Goal: Task Accomplishment & Management: Use online tool/utility

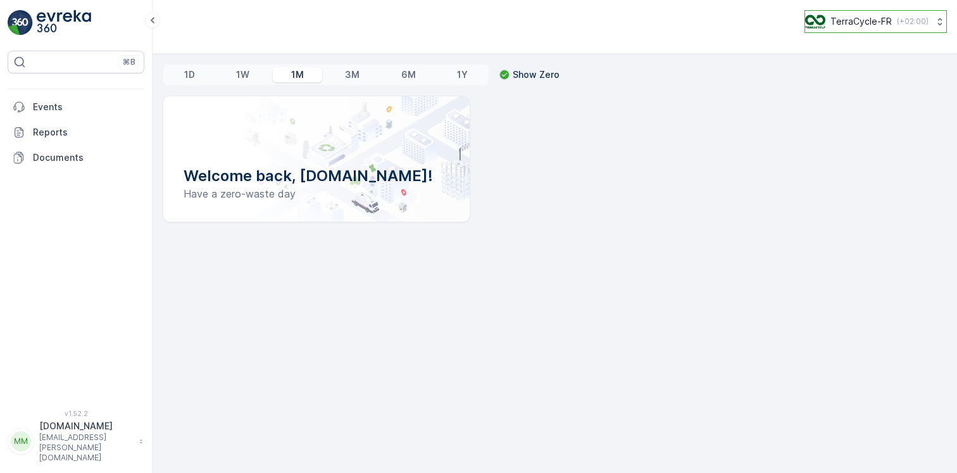
click at [886, 26] on p "TerraCycle-FR" at bounding box center [861, 21] width 61 height 13
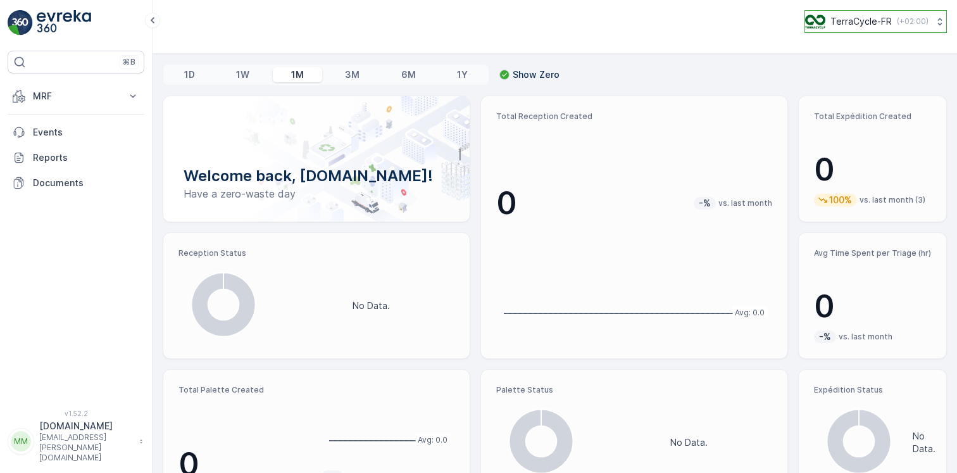
click at [885, 22] on p "TerraCycle-FR" at bounding box center [861, 21] width 61 height 13
click at [86, 432] on p "[DOMAIN_NAME]" at bounding box center [86, 426] width 94 height 13
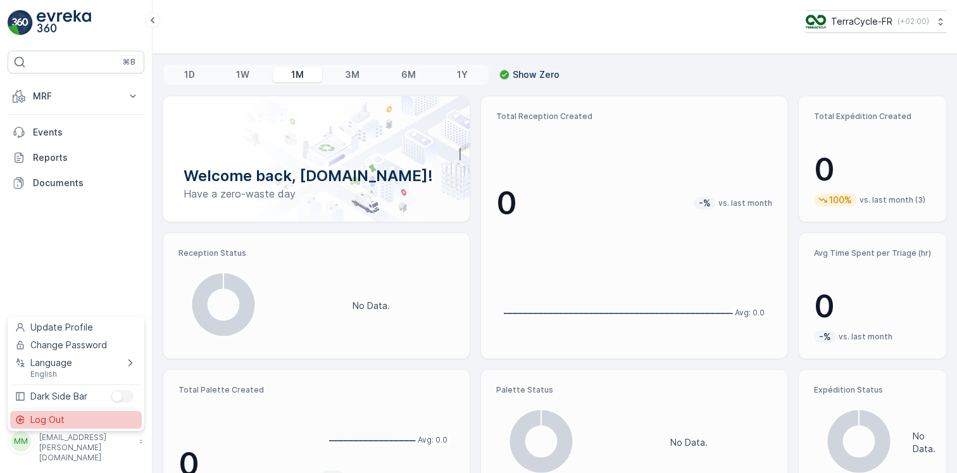
click at [70, 421] on div "Log Out" at bounding box center [76, 420] width 132 height 18
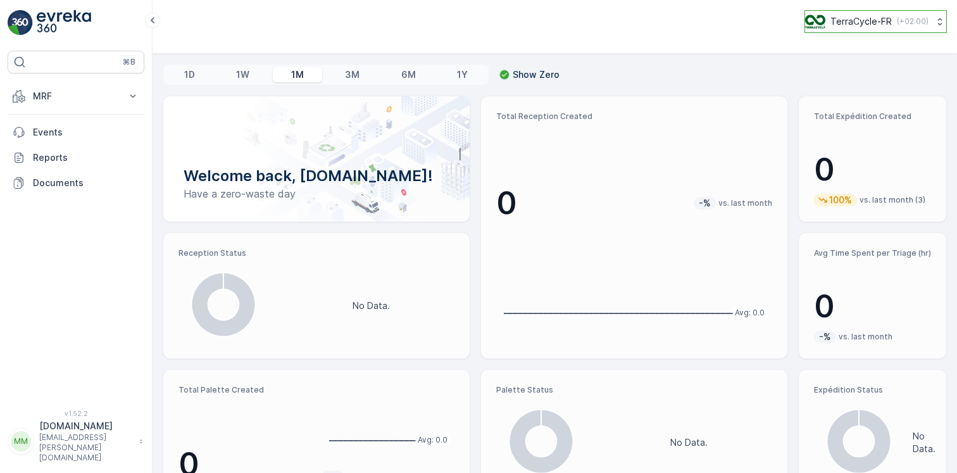
click at [884, 25] on p "TerraCycle-FR" at bounding box center [861, 21] width 61 height 13
click at [849, 78] on span "TerraCycle-FR" at bounding box center [882, 78] width 136 height 13
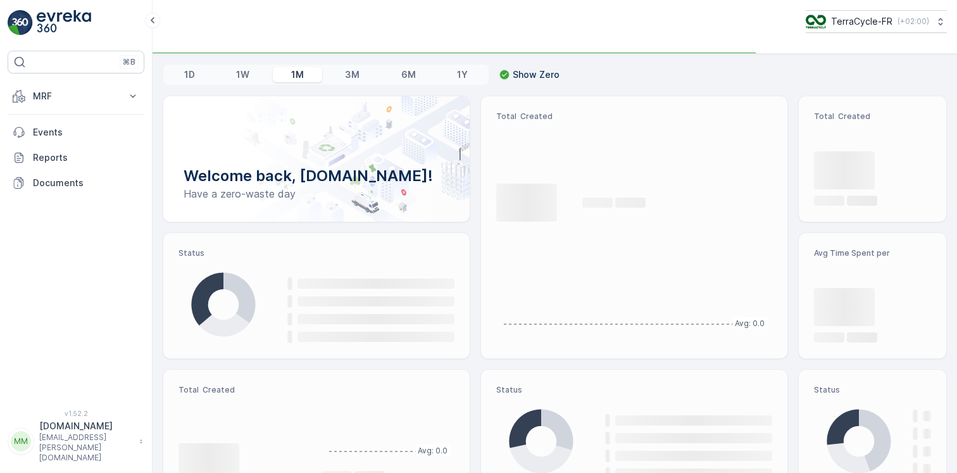
click at [78, 94] on p "MRF" at bounding box center [76, 96] width 86 height 13
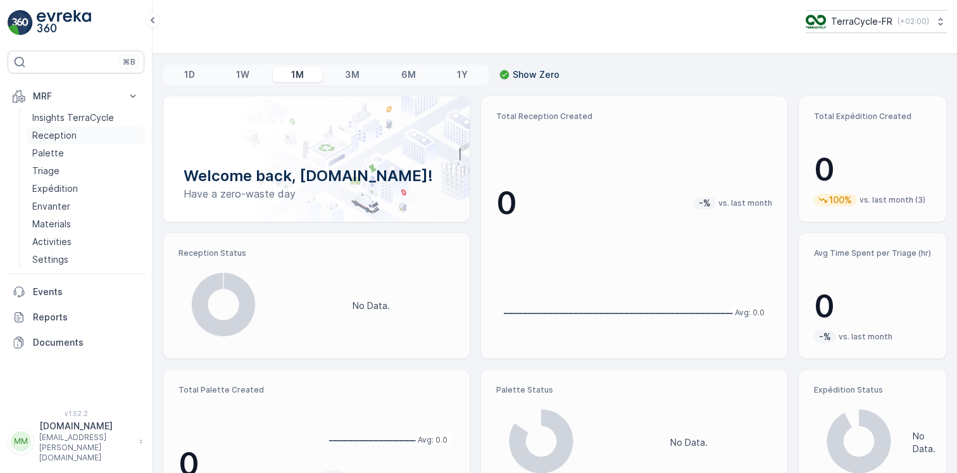
click at [56, 136] on p "Reception" at bounding box center [54, 135] width 44 height 13
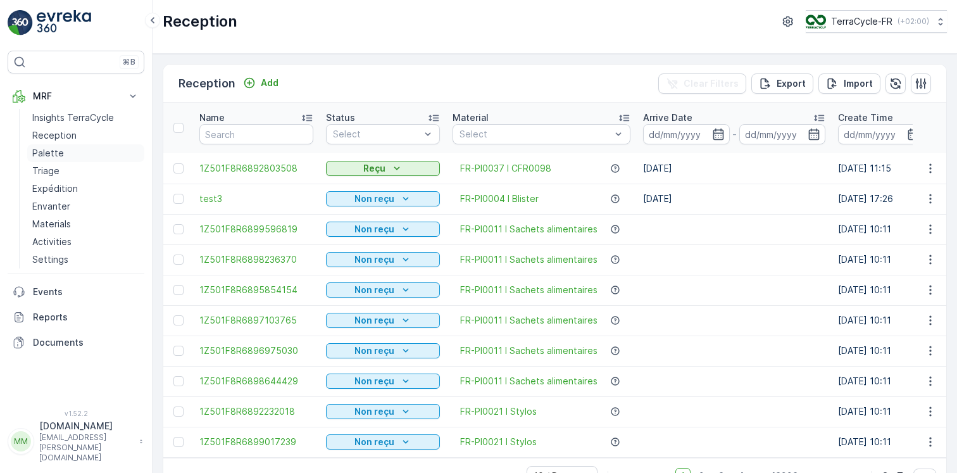
click at [48, 155] on p "Palette" at bounding box center [48, 153] width 32 height 13
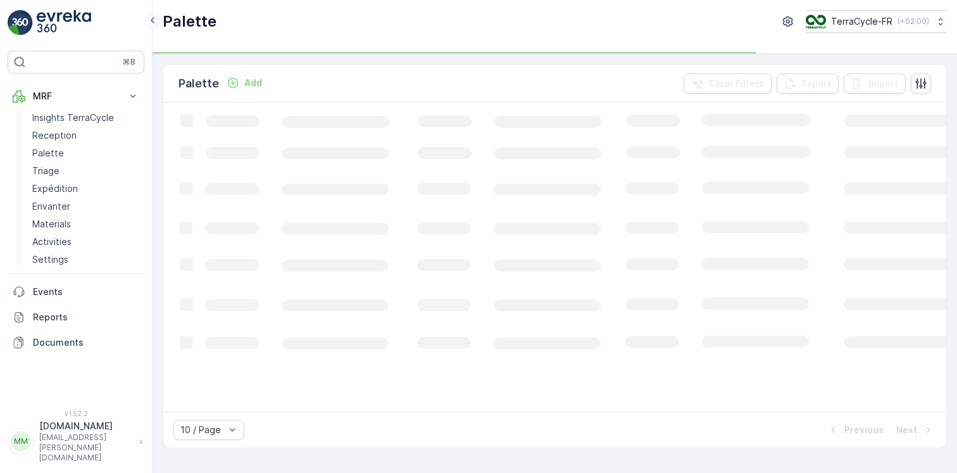
click at [151, 22] on icon at bounding box center [153, 20] width 14 height 15
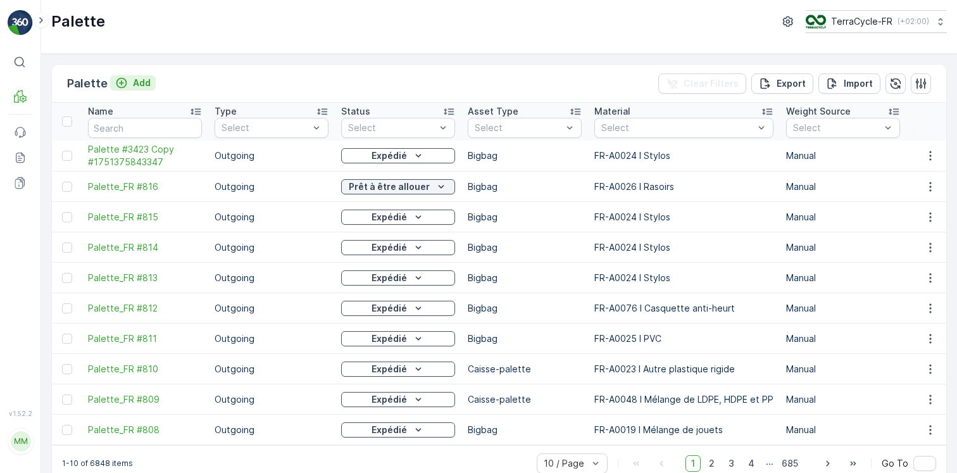
click at [143, 82] on p "Add" at bounding box center [142, 83] width 18 height 13
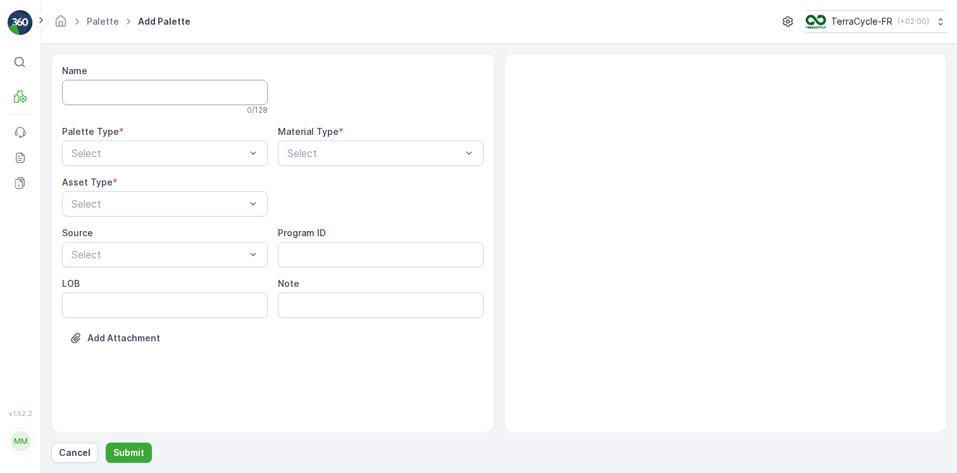
click at [156, 93] on input "Name" at bounding box center [165, 92] width 206 height 25
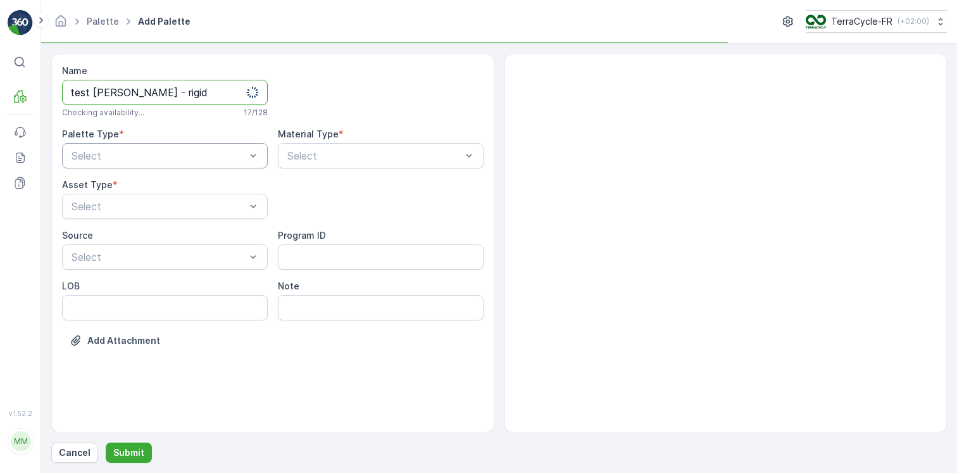
type input "test clem - rigid"
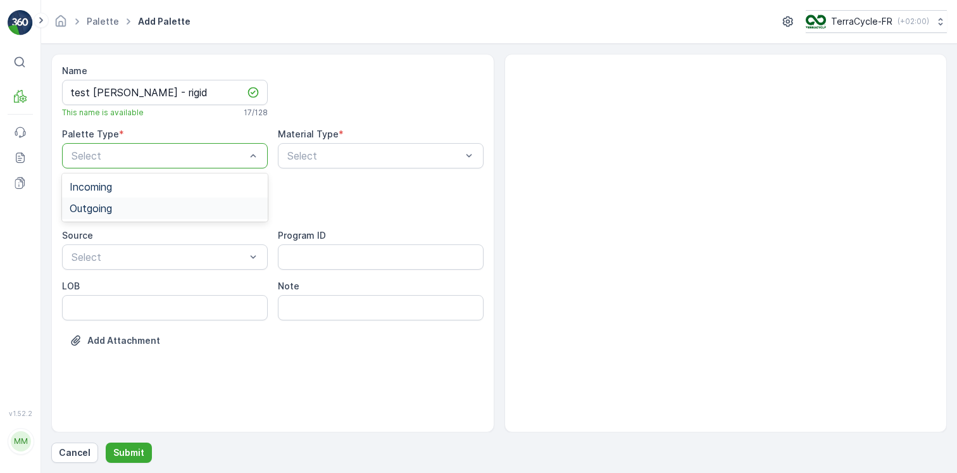
click at [110, 212] on span "Outgoing" at bounding box center [91, 208] width 42 height 11
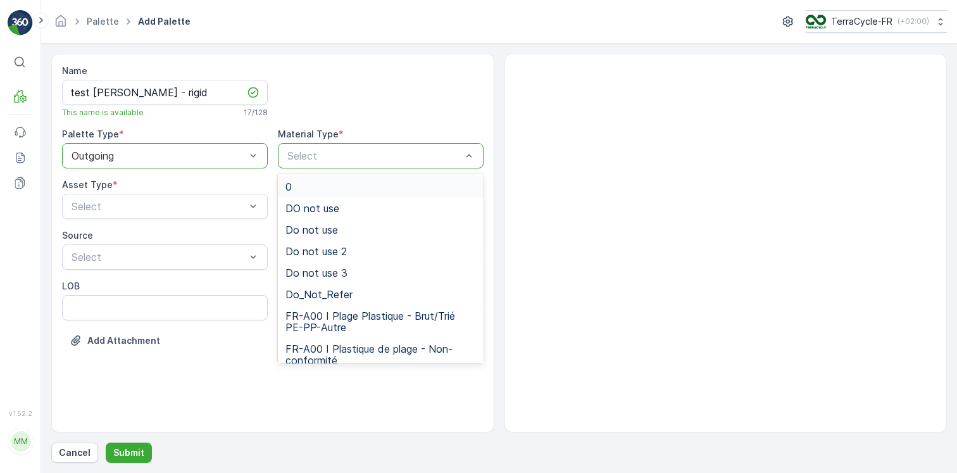
click at [316, 147] on div "Select" at bounding box center [381, 155] width 206 height 25
type input "77"
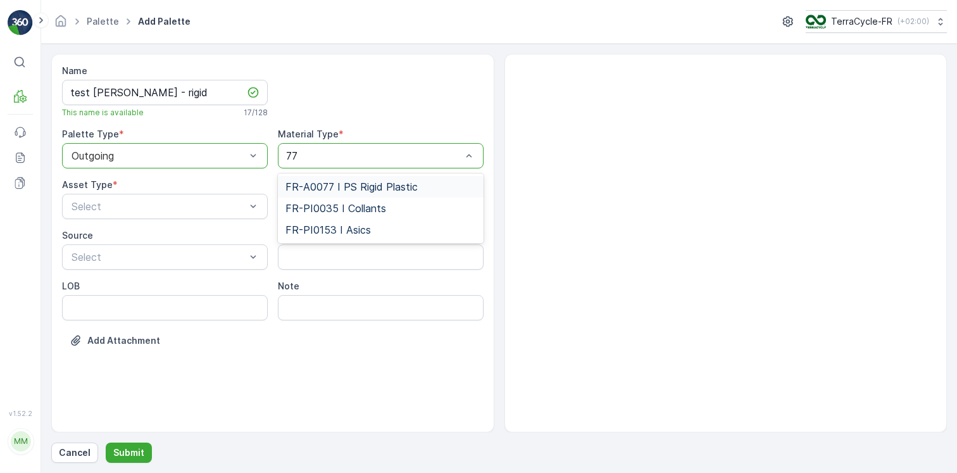
click at [353, 185] on span "FR-A0077 I PS Rigid Plastic" at bounding box center [352, 186] width 132 height 11
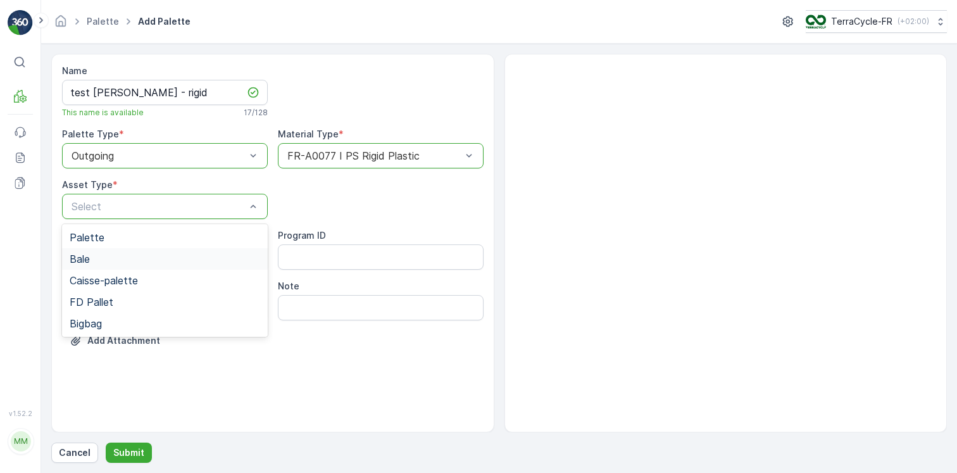
click at [137, 253] on div "Bale" at bounding box center [165, 259] width 206 height 22
click at [136, 450] on p "Submit" at bounding box center [128, 452] width 31 height 13
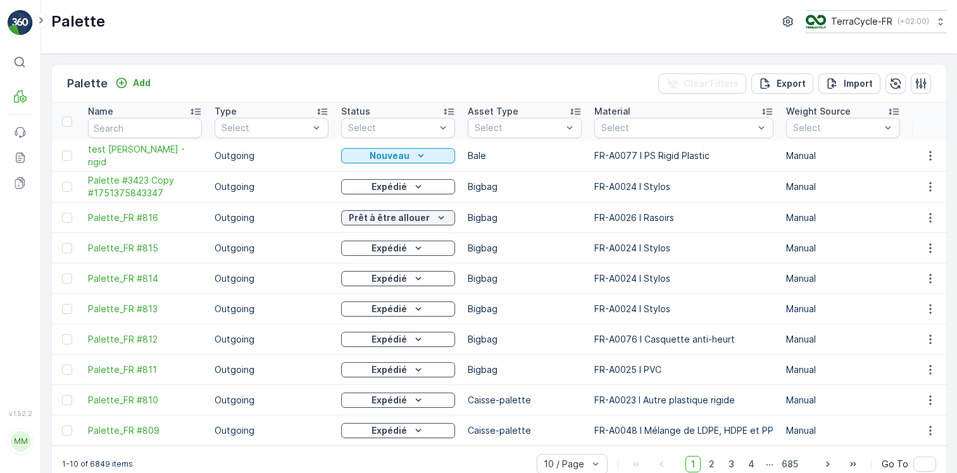
click at [140, 75] on div "Palette Add" at bounding box center [111, 84] width 89 height 18
click at [144, 83] on p "Add" at bounding box center [142, 83] width 18 height 13
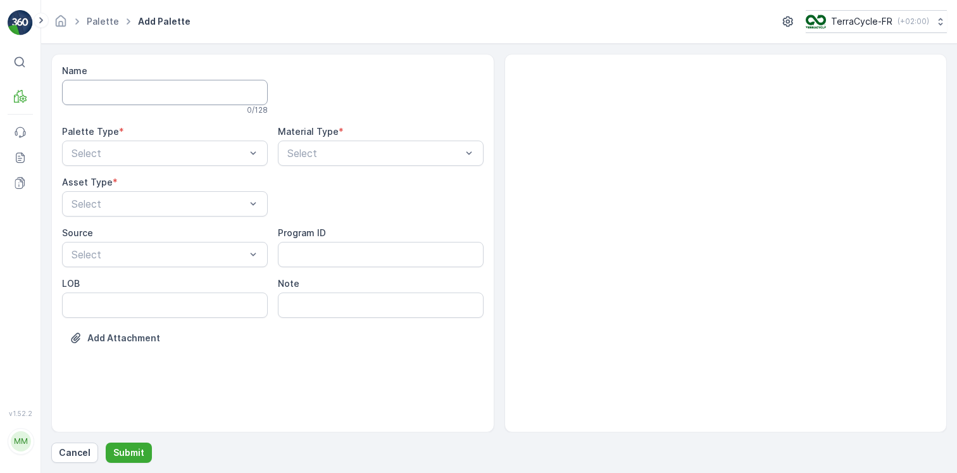
click at [166, 94] on input "Name" at bounding box center [165, 92] width 206 height 25
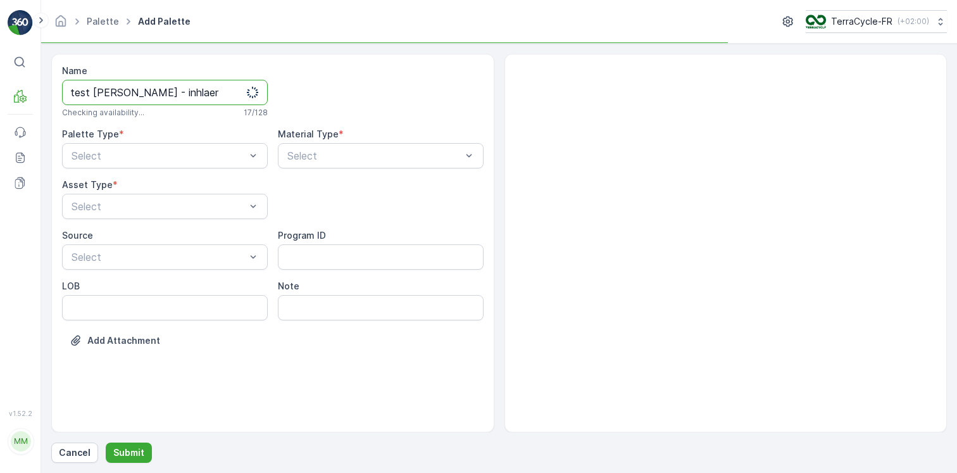
click at [106, 443] on button "Submit" at bounding box center [129, 453] width 46 height 20
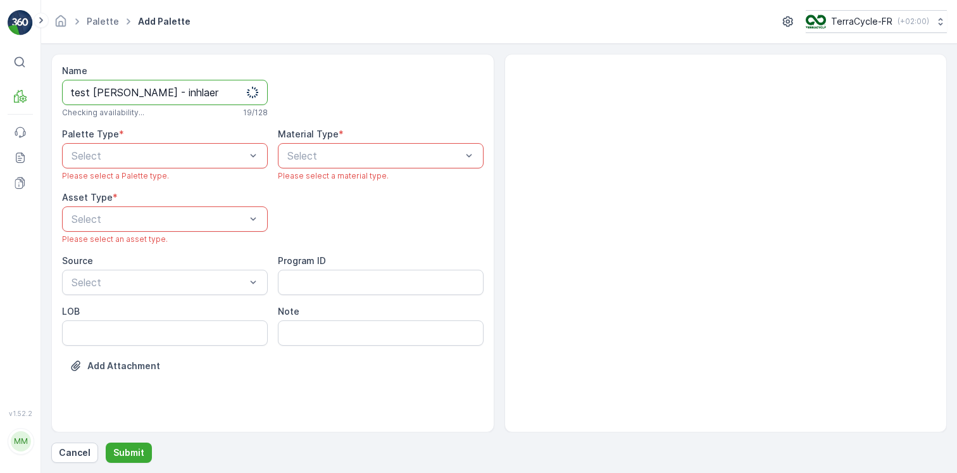
click at [145, 92] on input "test clem - inhlaer" at bounding box center [165, 92] width 206 height 25
click at [144, 92] on input "test clem - inhlaer" at bounding box center [165, 92] width 206 height 25
type input "test clem - inhaler"
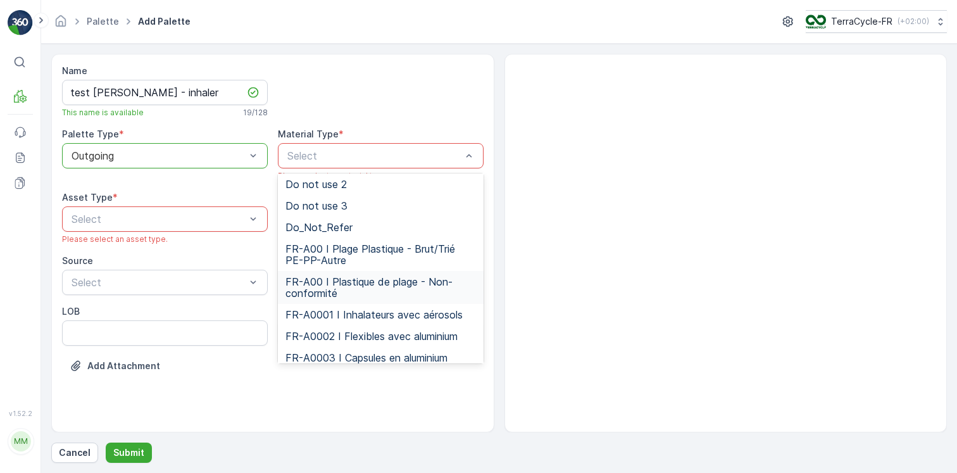
scroll to position [89, 0]
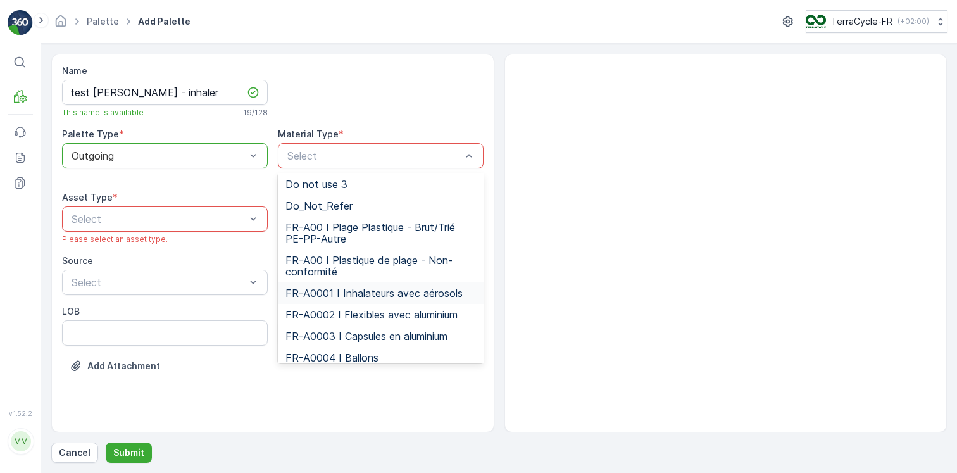
click at [342, 297] on span "FR-A0001 I Inhalateurs avec aérosols" at bounding box center [374, 292] width 177 height 11
click at [342, 305] on div "Note" at bounding box center [381, 311] width 206 height 13
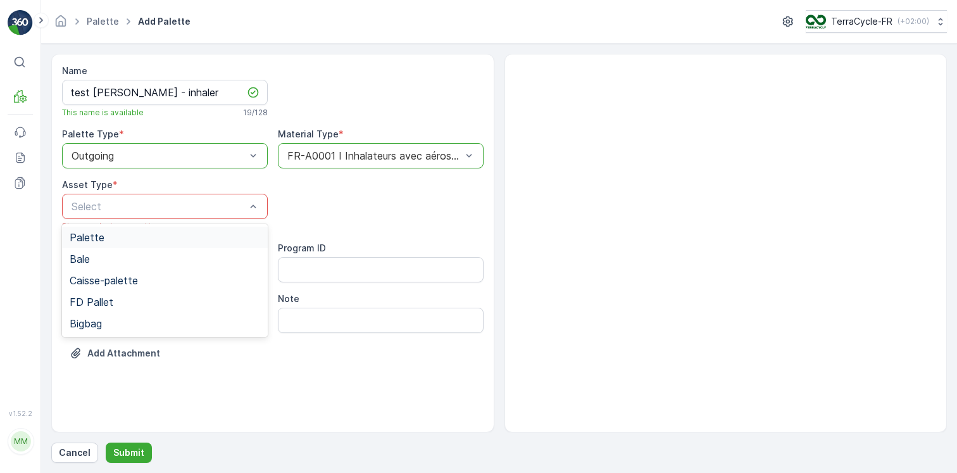
click at [177, 234] on div "Palette" at bounding box center [165, 237] width 191 height 11
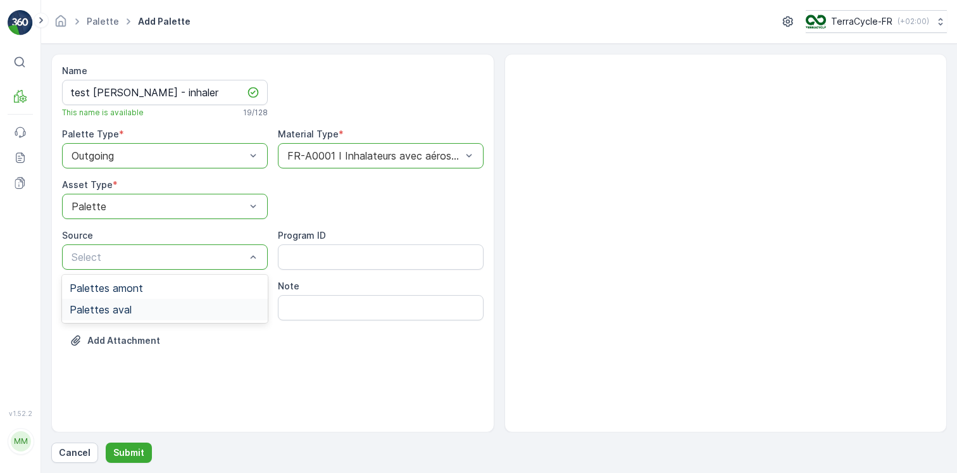
click at [132, 439] on div "Name test clem - inhaler This name is available 19 / 128 Palette Type * option …" at bounding box center [499, 258] width 896 height 409
click at [118, 455] on p "Submit" at bounding box center [128, 452] width 31 height 13
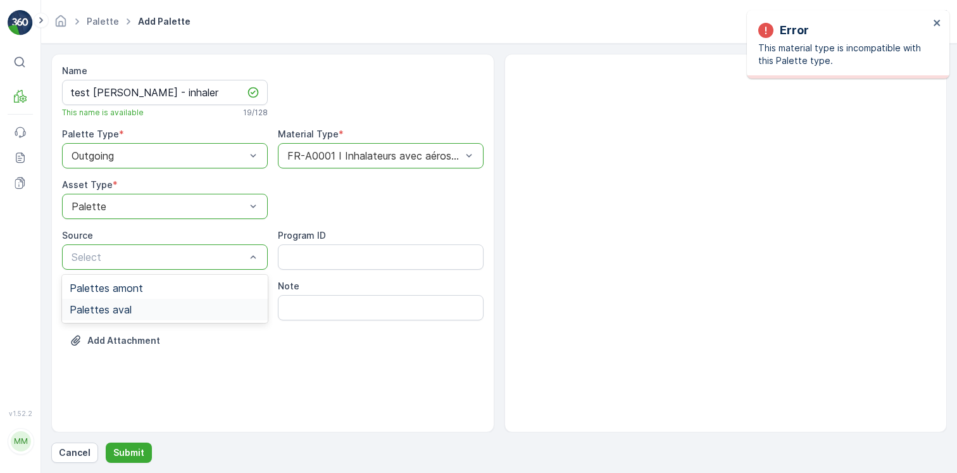
click at [125, 311] on span "Palettes aval" at bounding box center [101, 309] width 62 height 11
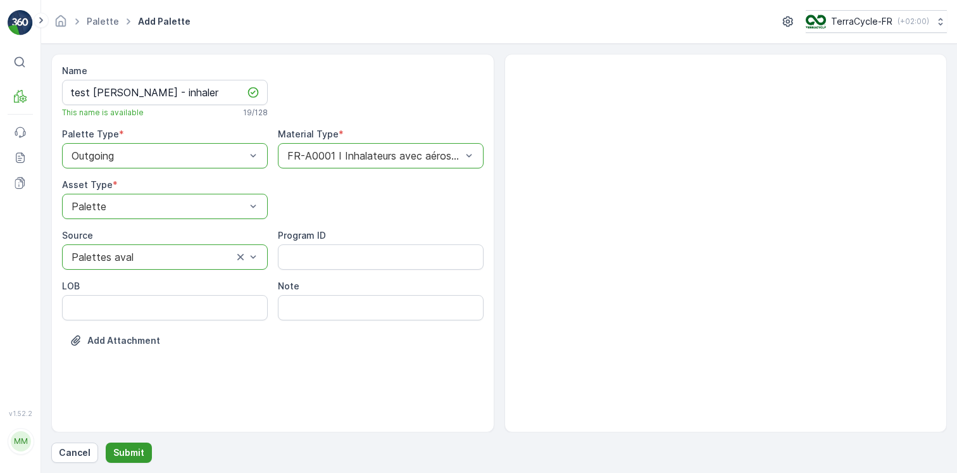
click at [135, 450] on p "Submit" at bounding box center [128, 452] width 31 height 13
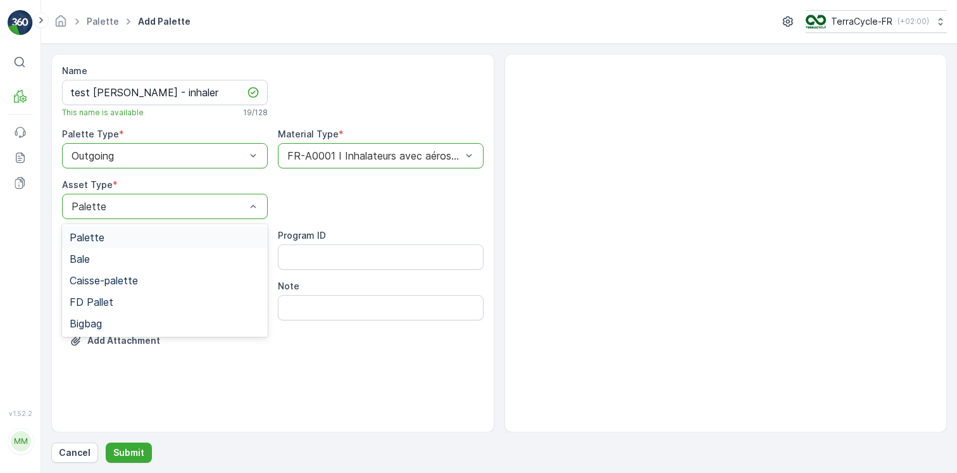
click at [217, 217] on div "Palette" at bounding box center [165, 206] width 206 height 25
drag, startPoint x: 187, startPoint y: 260, endPoint x: 187, endPoint y: 284, distance: 24.1
click at [187, 284] on div "Palette Bale Caisse-palette FD Pallet Bigbag" at bounding box center [165, 280] width 206 height 113
click at [115, 325] on div "Bigbag" at bounding box center [165, 323] width 191 height 11
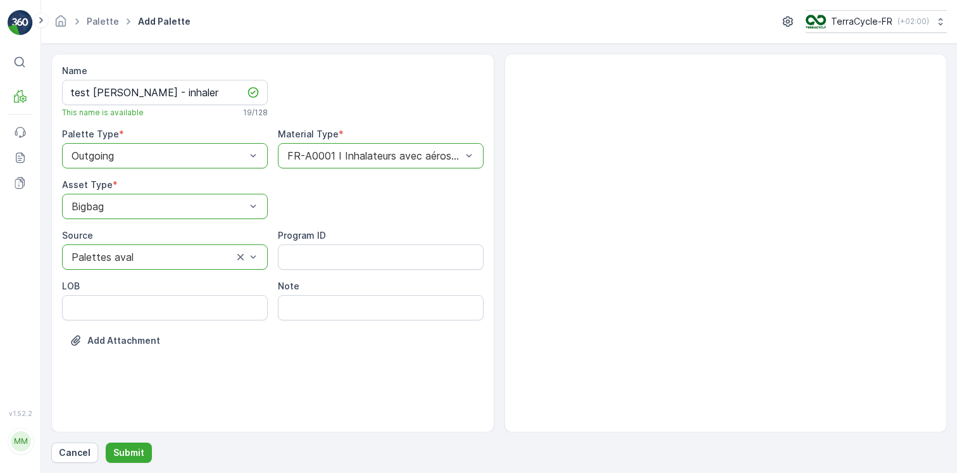
click at [322, 156] on div at bounding box center [374, 155] width 177 height 11
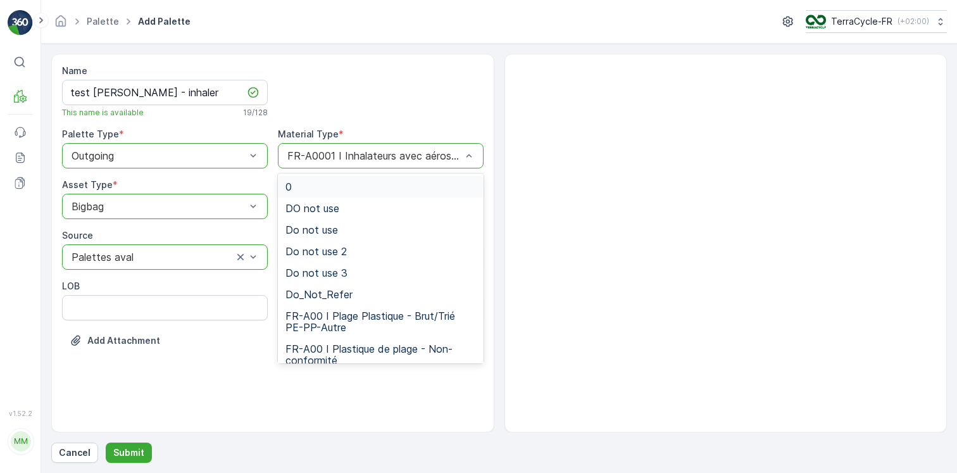
click at [374, 119] on div "Name test clem - inhaler This name is available 19 / 128 Palette Type * option …" at bounding box center [273, 215] width 422 height 301
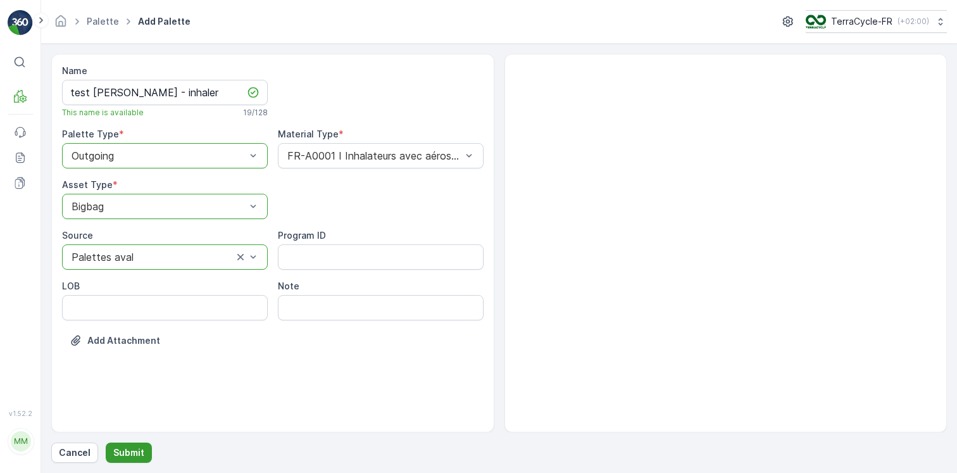
click at [133, 453] on p "Submit" at bounding box center [128, 452] width 31 height 13
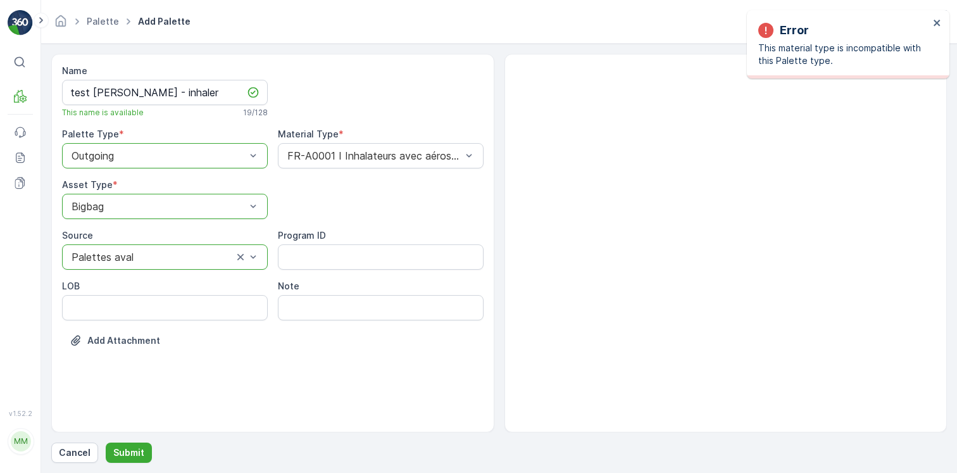
click at [213, 256] on div at bounding box center [152, 256] width 164 height 11
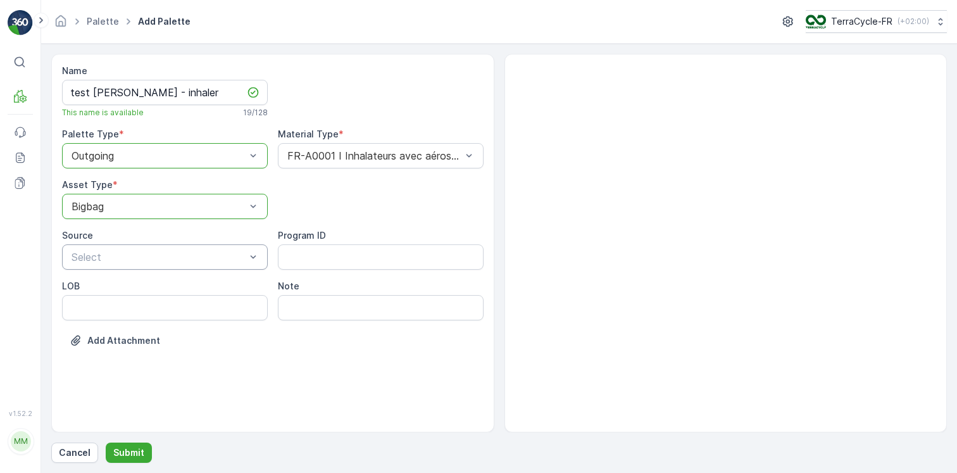
click at [162, 367] on div "Name test clem - inhaler This name is available 19 / 128 Palette Type * option …" at bounding box center [272, 243] width 443 height 379
click at [130, 444] on button "Submit" at bounding box center [129, 453] width 46 height 20
click at [76, 453] on p "Cancel" at bounding box center [75, 452] width 32 height 13
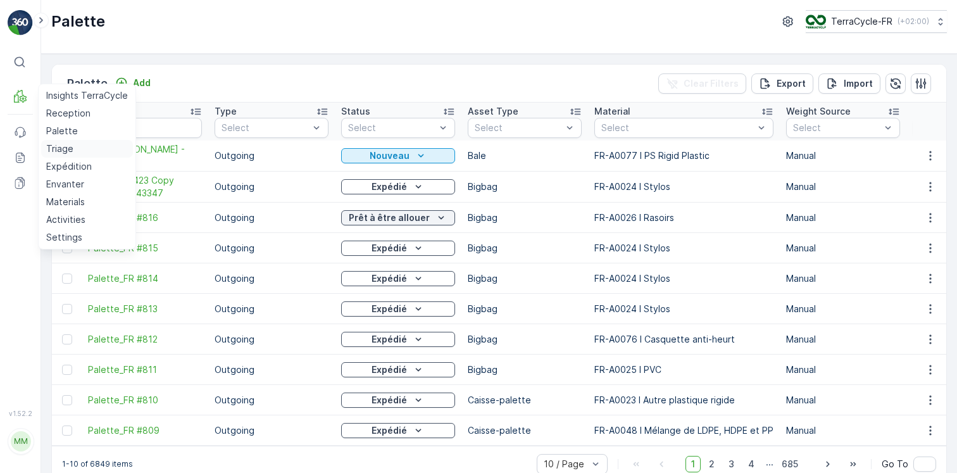
click at [76, 148] on link "Triage" at bounding box center [87, 149] width 92 height 18
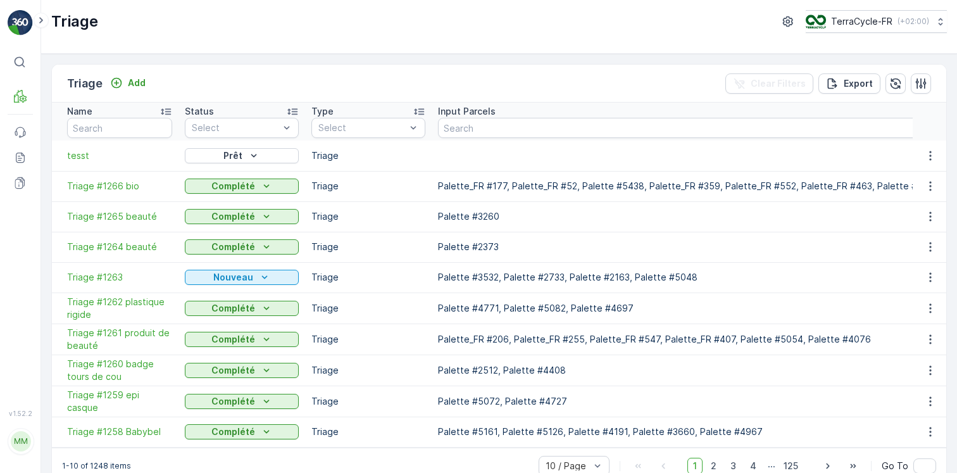
click at [96, 149] on td "tesst" at bounding box center [115, 156] width 127 height 30
click at [87, 151] on span "tesst" at bounding box center [119, 155] width 105 height 13
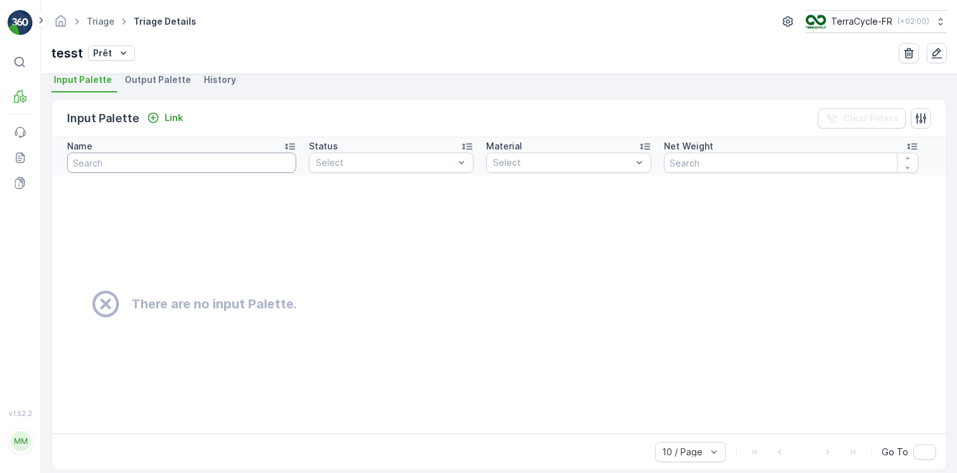
scroll to position [280, 0]
click at [167, 121] on p "Link" at bounding box center [174, 119] width 18 height 13
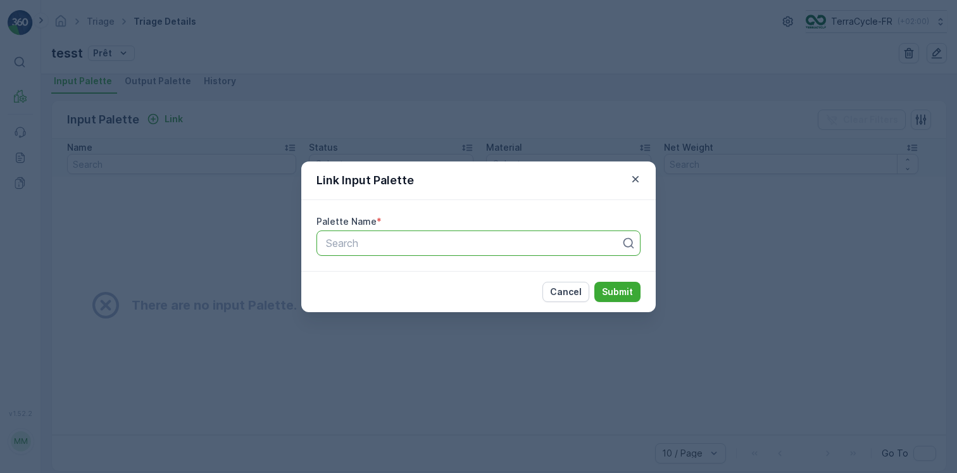
click at [465, 244] on div at bounding box center [474, 242] width 298 height 11
type input "test"
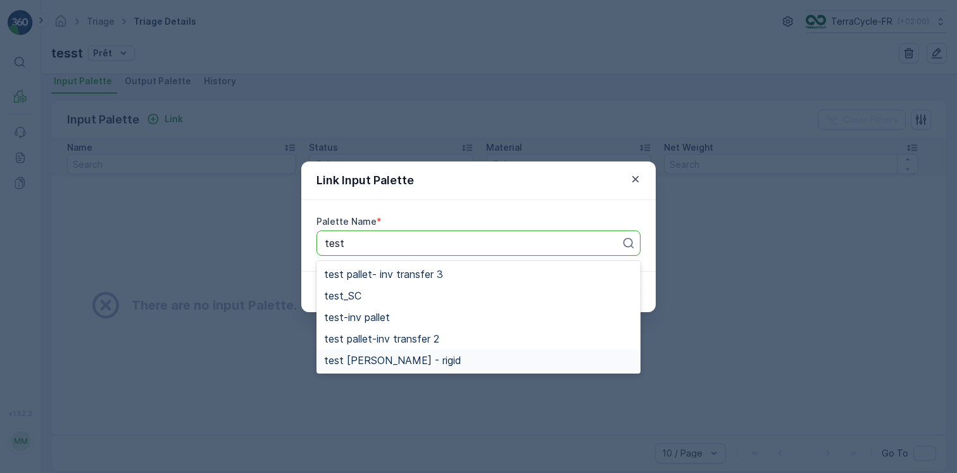
click at [433, 363] on div "test clem - rigid" at bounding box center [478, 360] width 309 height 11
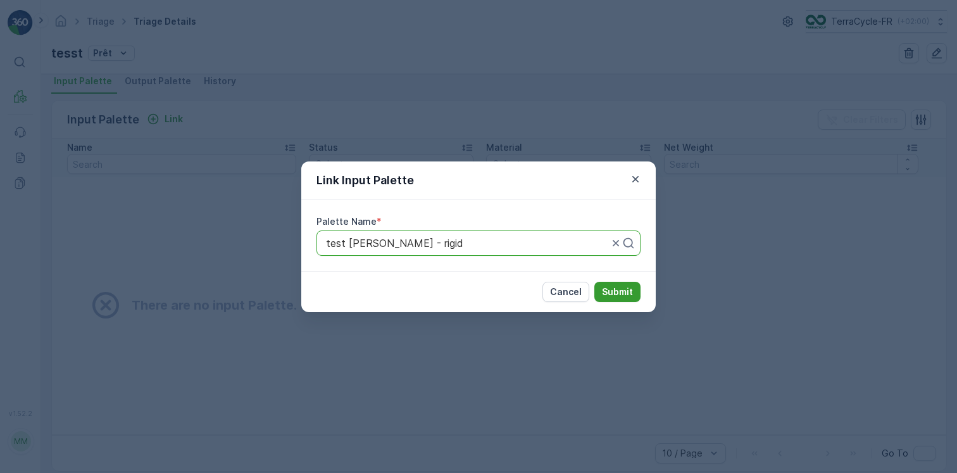
click at [605, 291] on p "Submit" at bounding box center [617, 292] width 31 height 13
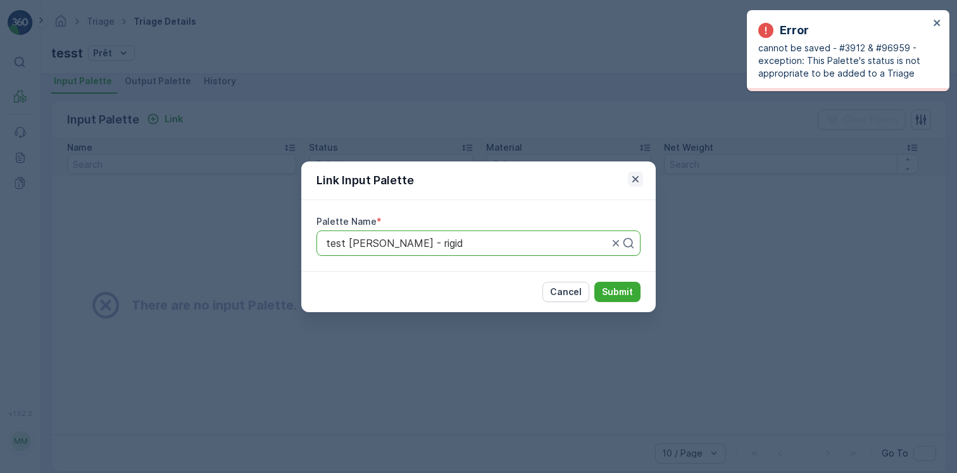
click at [631, 179] on icon "button" at bounding box center [635, 179] width 13 height 13
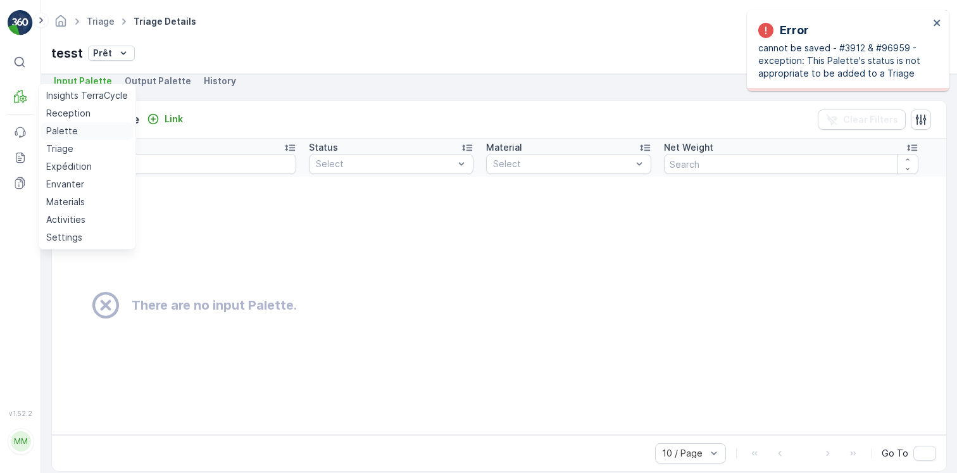
click at [66, 134] on p "Palette" at bounding box center [62, 131] width 32 height 13
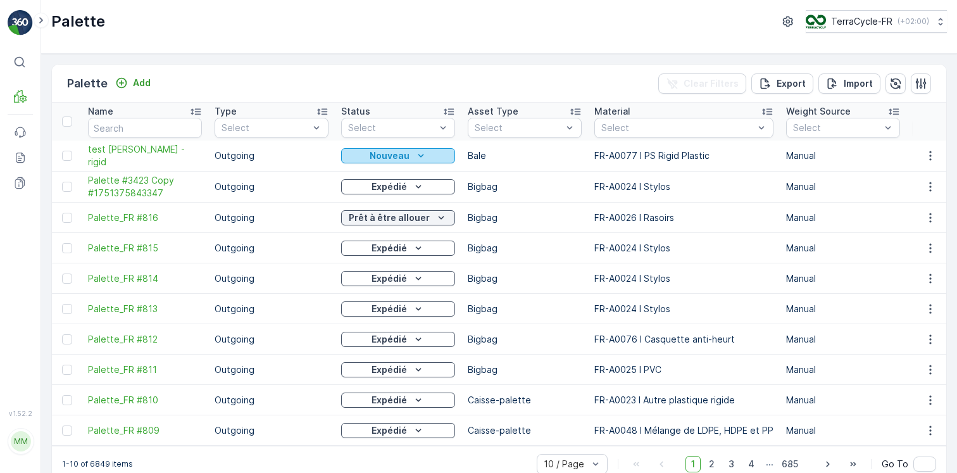
click at [377, 154] on p "Nouveau" at bounding box center [390, 155] width 40 height 13
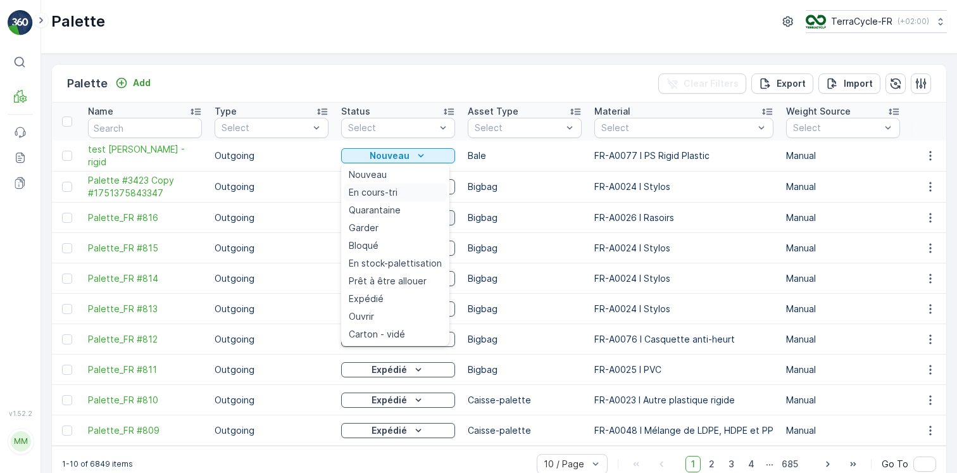
click at [385, 194] on span "En cours-tri" at bounding box center [373, 192] width 49 height 13
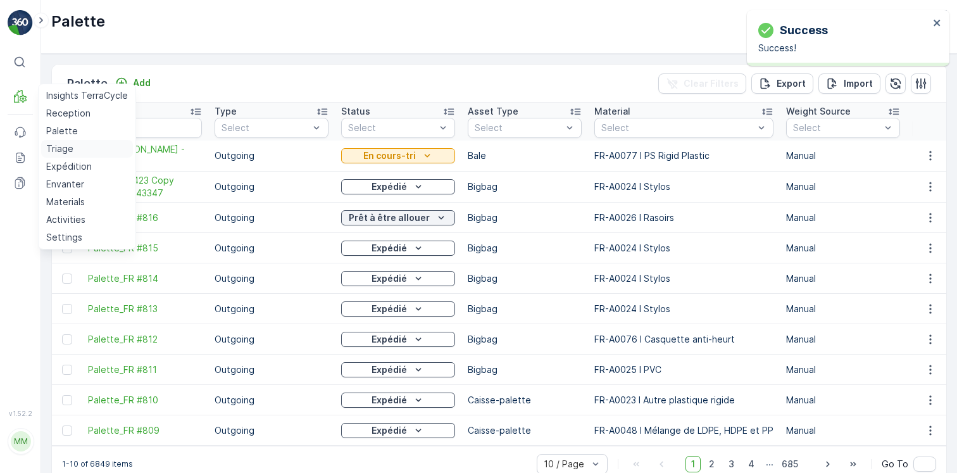
click at [79, 153] on link "Triage" at bounding box center [87, 149] width 92 height 18
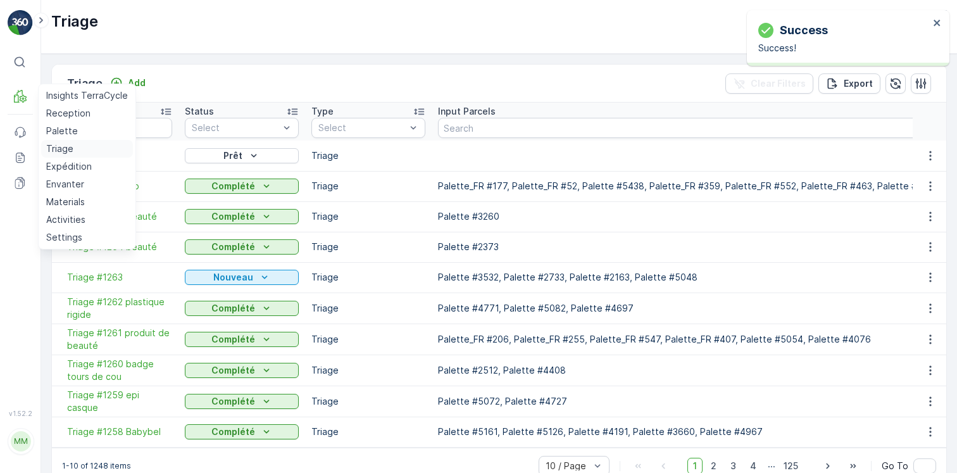
click at [79, 152] on link "Triage" at bounding box center [87, 149] width 92 height 18
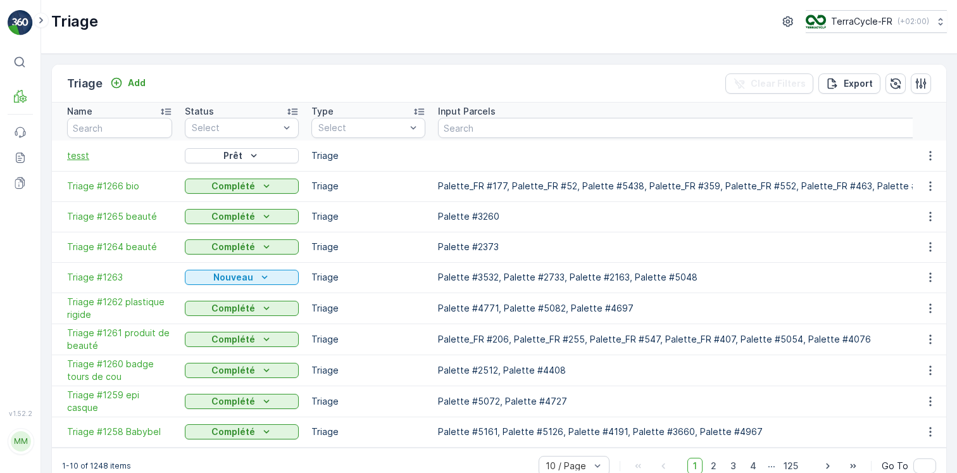
click at [133, 153] on span "tesst" at bounding box center [119, 155] width 105 height 13
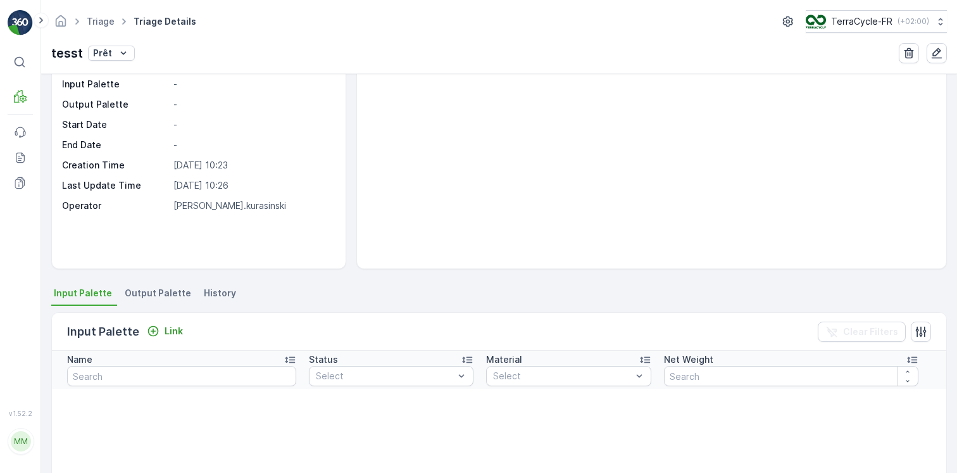
scroll to position [238, 0]
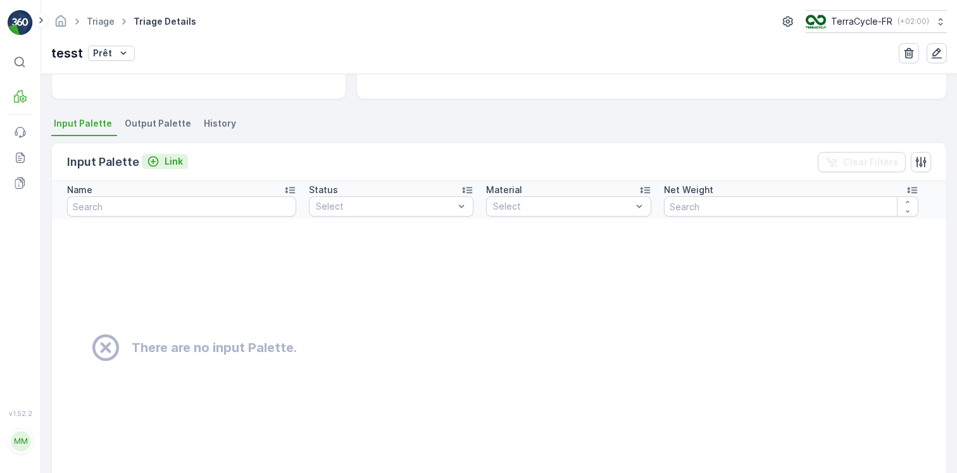
click at [161, 160] on div "Link" at bounding box center [165, 161] width 36 height 13
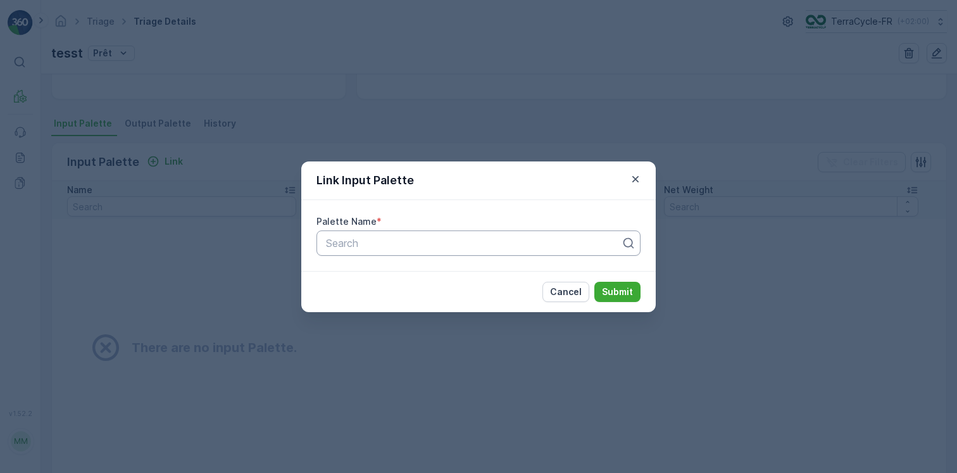
click at [424, 230] on div "Search" at bounding box center [479, 242] width 324 height 25
click at [422, 242] on div at bounding box center [474, 242] width 298 height 11
type input "test"
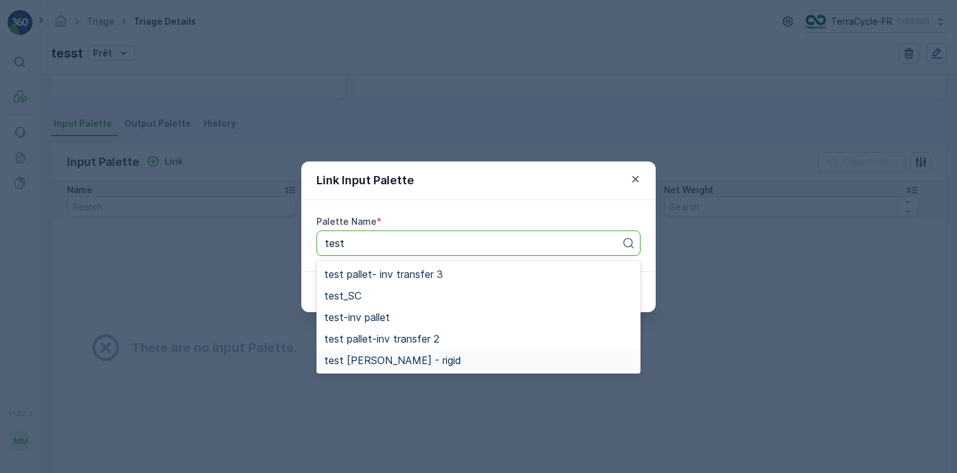
click at [425, 351] on div "test clem - rigid" at bounding box center [479, 360] width 324 height 22
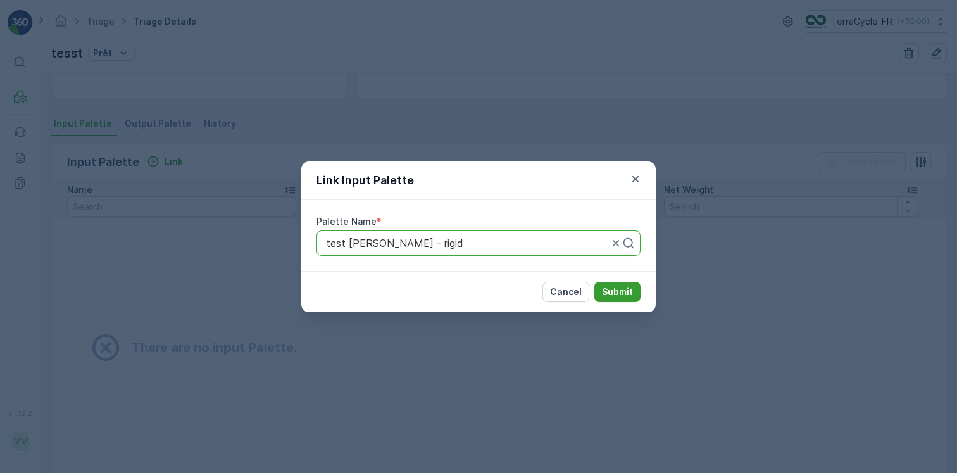
click at [628, 292] on p "Submit" at bounding box center [617, 292] width 31 height 13
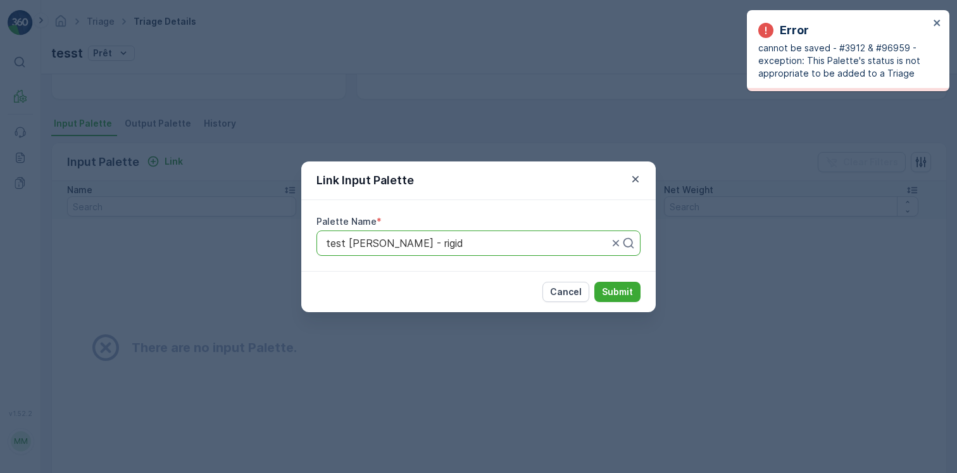
click at [643, 167] on div "Link Input Palette" at bounding box center [478, 180] width 355 height 39
click at [639, 177] on icon "button" at bounding box center [635, 179] width 13 height 13
